Goal: Task Accomplishment & Management: Manage account settings

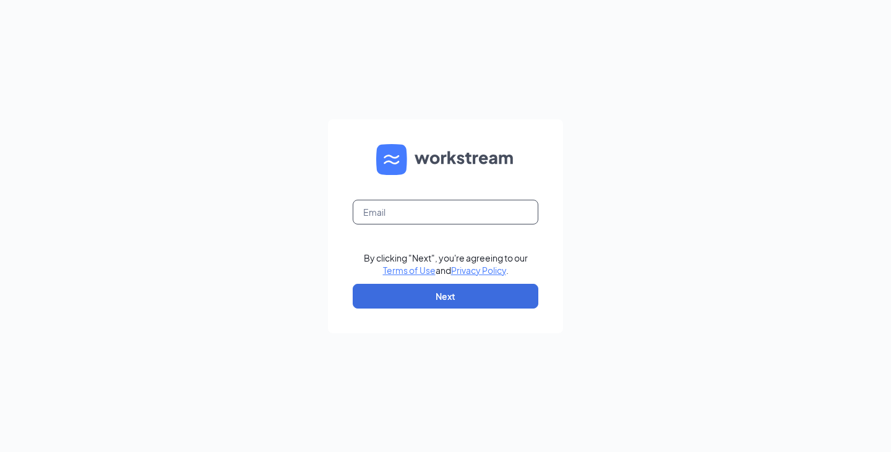
click at [466, 208] on input "text" at bounding box center [446, 212] width 186 height 25
type input "[EMAIL_ADDRESS][DOMAIN_NAME]"
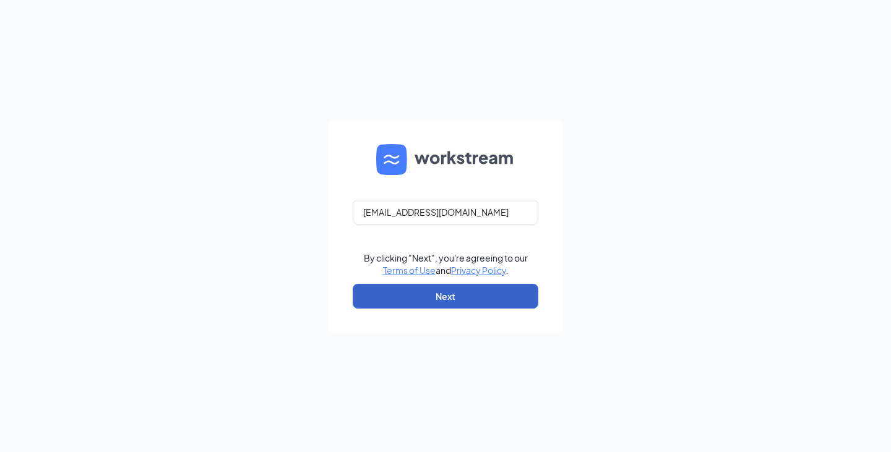
click at [438, 297] on button "Next" at bounding box center [446, 296] width 186 height 25
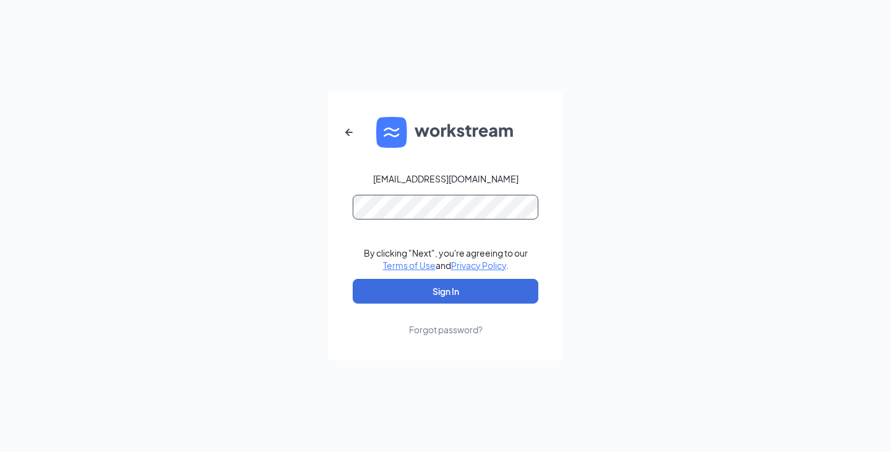
click at [353, 279] on button "Sign In" at bounding box center [446, 291] width 186 height 25
click at [509, 294] on button "Sign In" at bounding box center [446, 291] width 186 height 25
click at [359, 222] on div "Credential mismatches." at bounding box center [446, 215] width 186 height 40
click at [353, 279] on button "Sign In" at bounding box center [446, 291] width 186 height 25
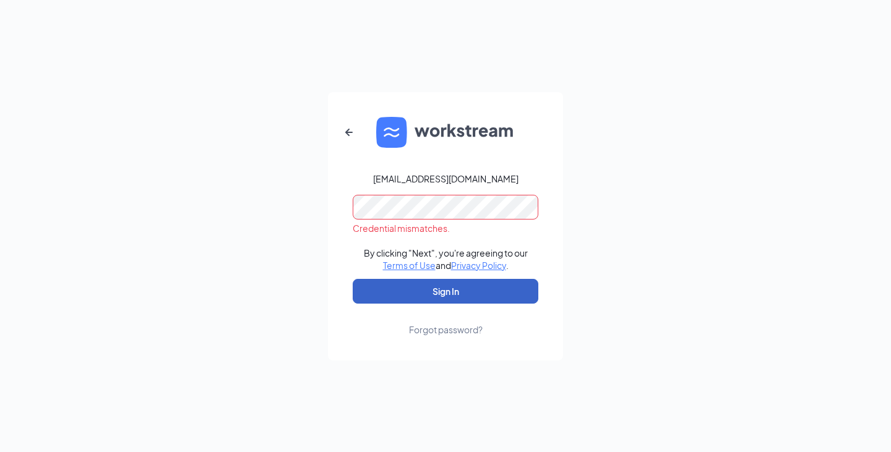
click at [475, 287] on button "Sign In" at bounding box center [446, 291] width 186 height 25
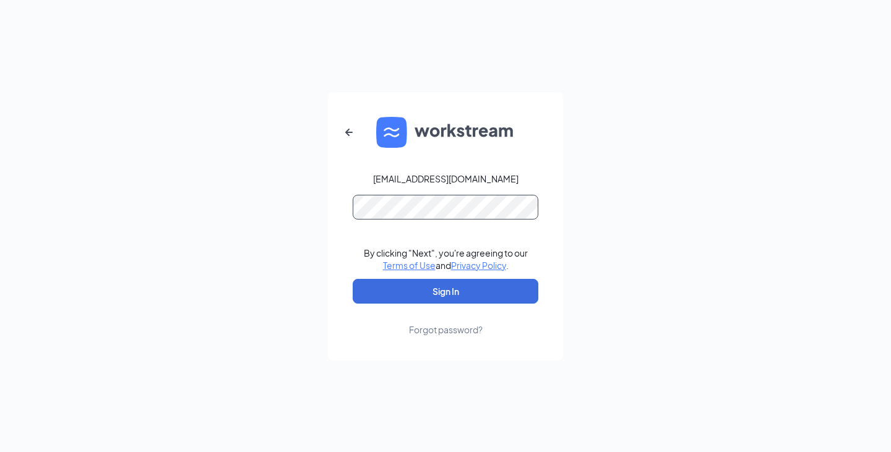
click at [353, 279] on button "Sign In" at bounding box center [446, 291] width 186 height 25
